Goal: Find specific page/section: Find specific page/section

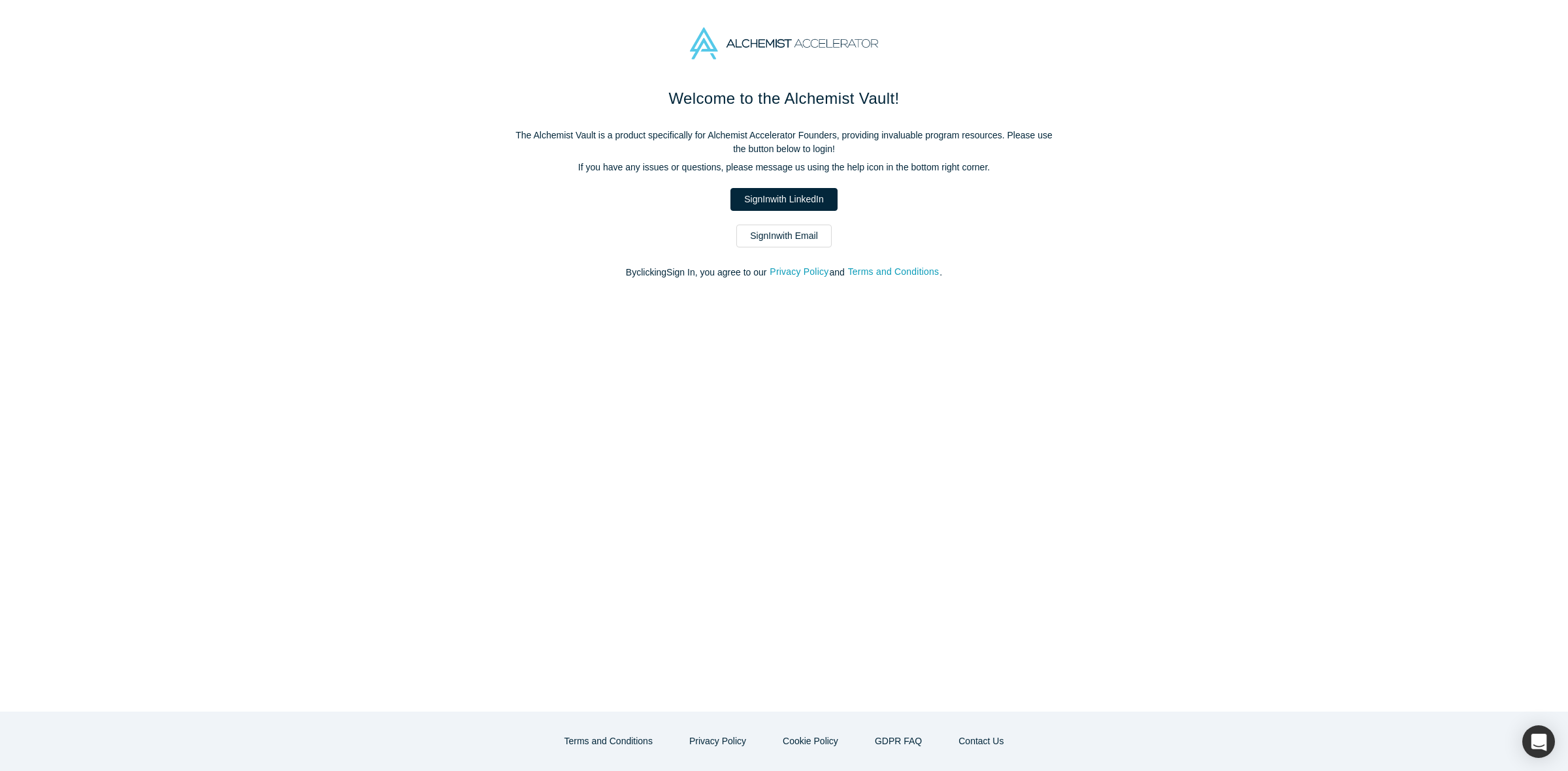
click at [790, 223] on div "Welcome to the Alchemist Vault! The Alchemist Vault is a product specifically f…" at bounding box center [784, 190] width 548 height 206
click at [784, 236] on link "Sign In with Email" at bounding box center [784, 236] width 95 height 23
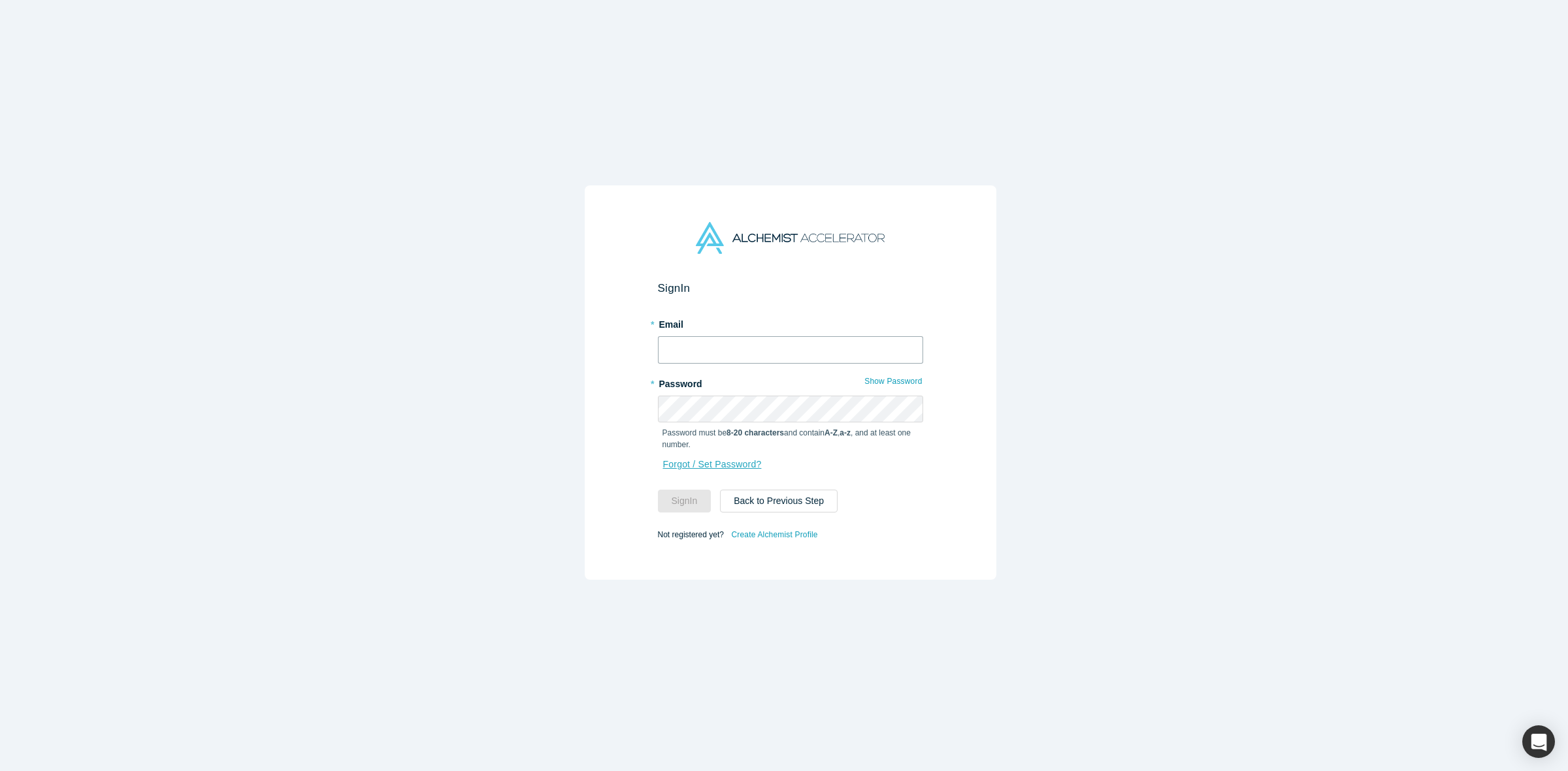
type input "[PERSON_NAME][EMAIL_ADDRESS][DOMAIN_NAME]"
click at [687, 505] on button "Sign In" at bounding box center [684, 501] width 53 height 23
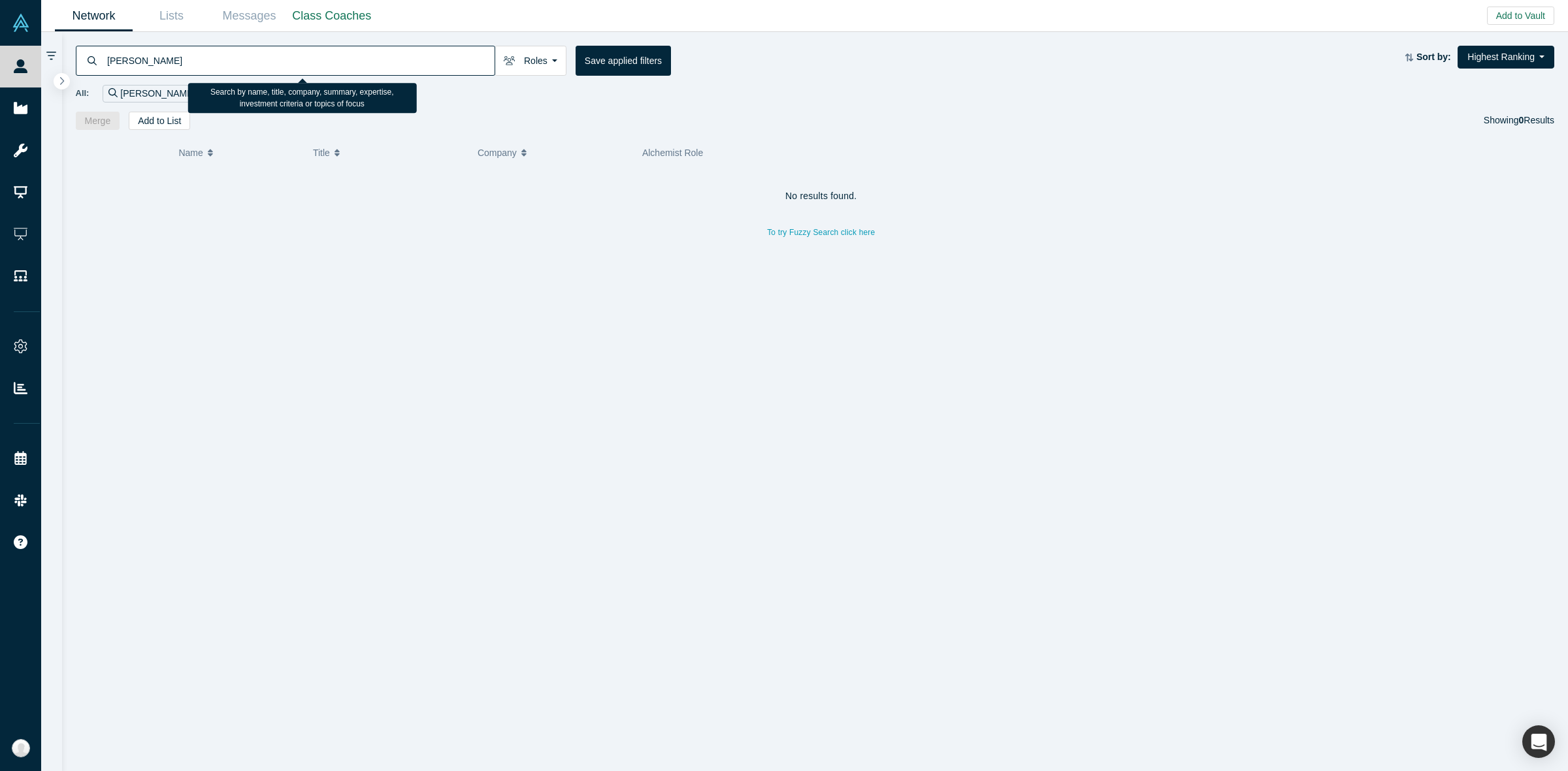
click at [343, 68] on input "[PERSON_NAME]" at bounding box center [300, 60] width 389 height 30
paste input "[PERSON_NAME]"
type input "[PERSON_NAME]"
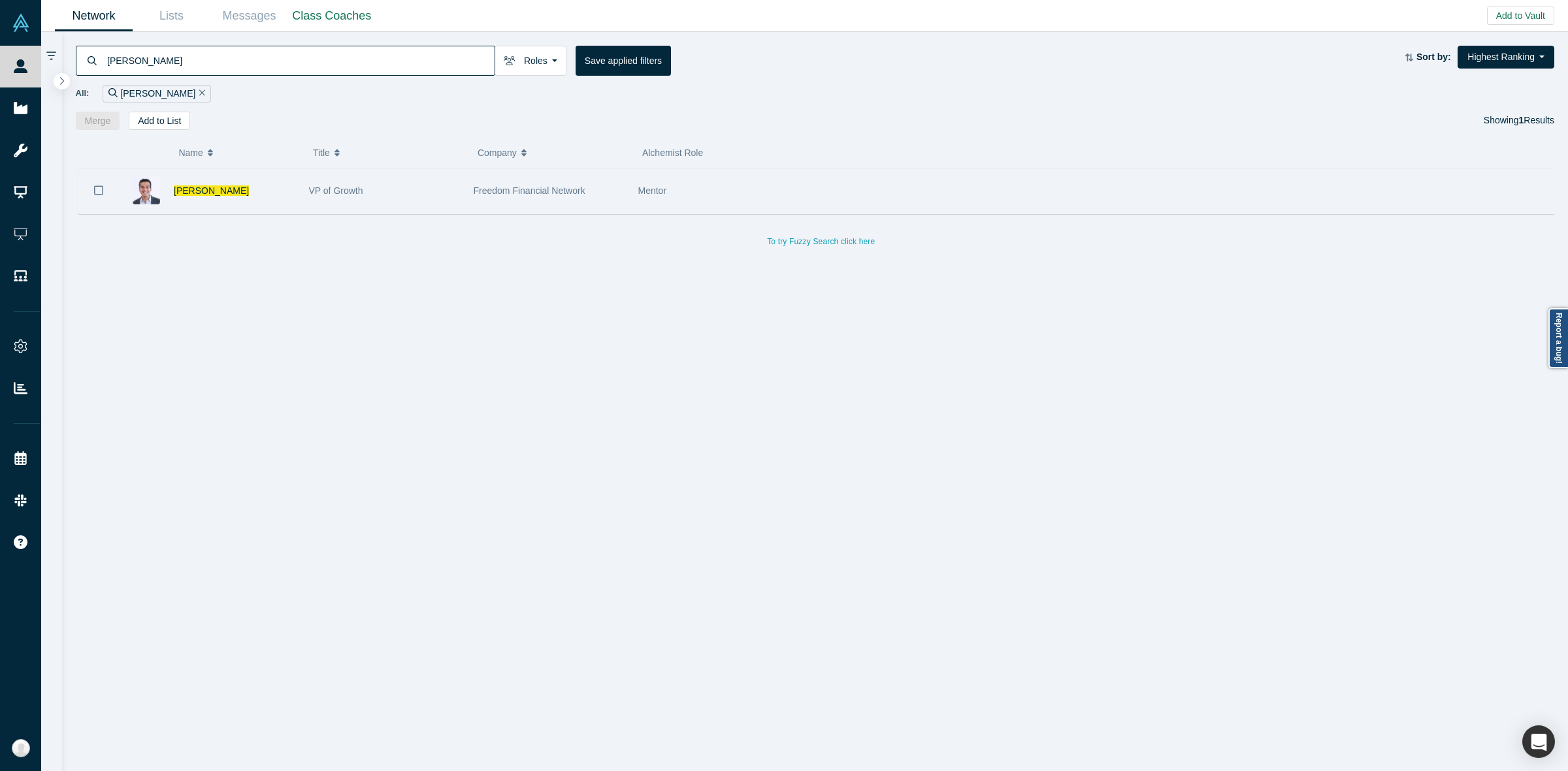
click at [513, 208] on div "Freedom Financial Network" at bounding box center [549, 191] width 151 height 45
